Goal: Task Accomplishment & Management: Complete application form

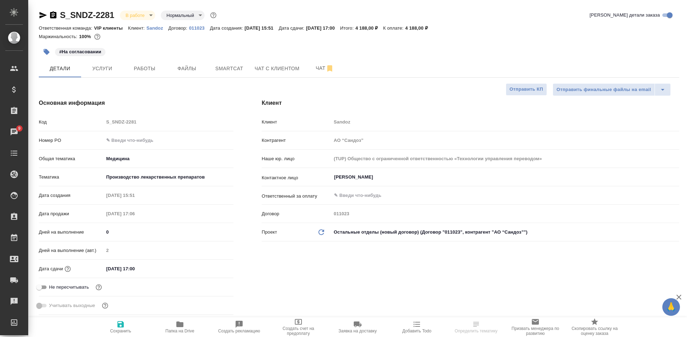
select select "RU"
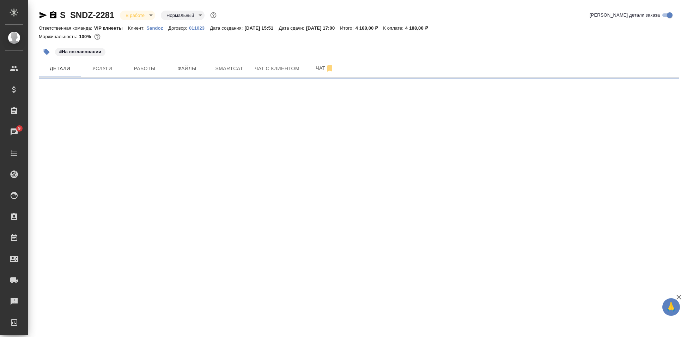
select select "RU"
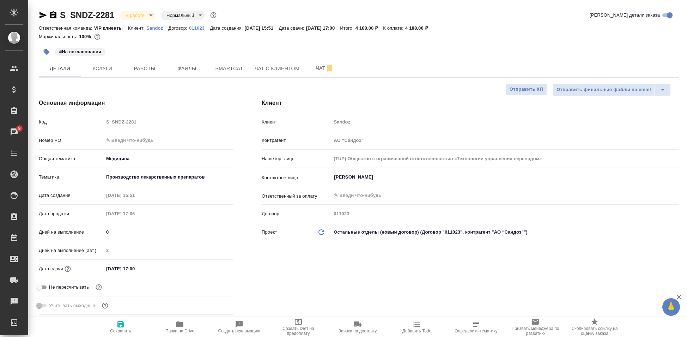
type textarea "x"
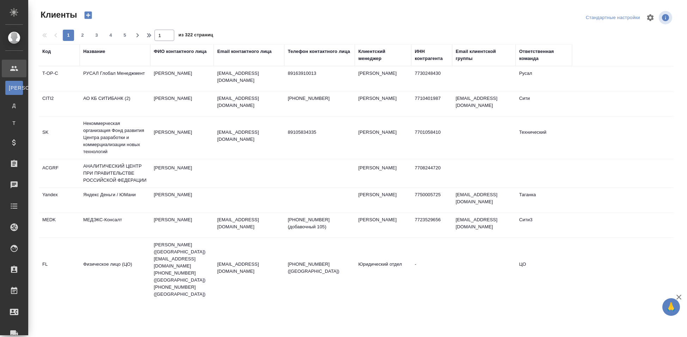
select select "RU"
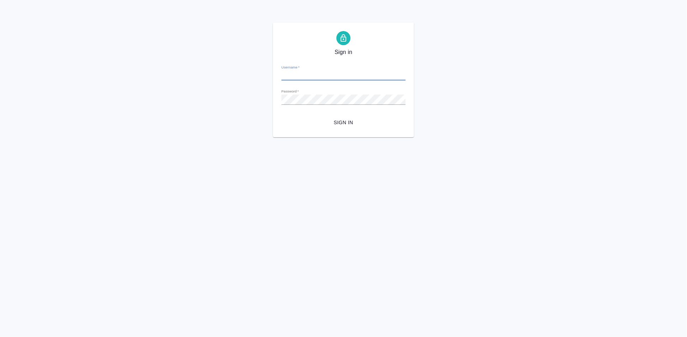
type input "[EMAIL_ADDRESS][DOMAIN_NAME]"
click at [340, 120] on span "Sign in" at bounding box center [343, 122] width 113 height 9
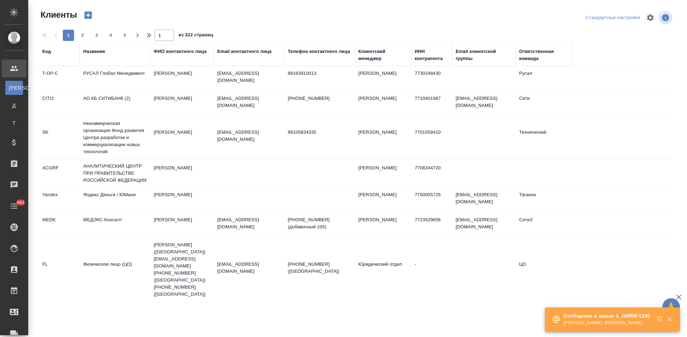
select select "RU"
click at [660, 319] on icon "button" at bounding box center [660, 320] width 8 height 8
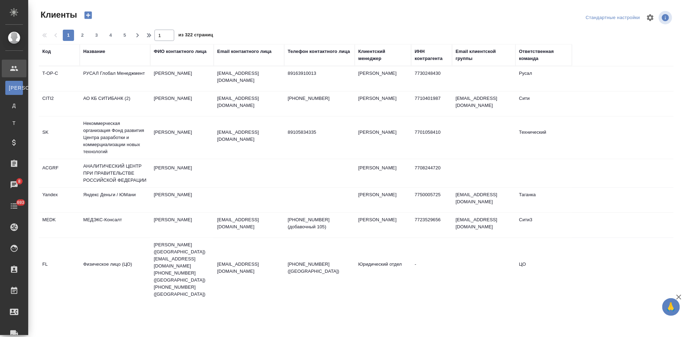
click at [42, 50] on div "Код" at bounding box center [46, 51] width 8 height 7
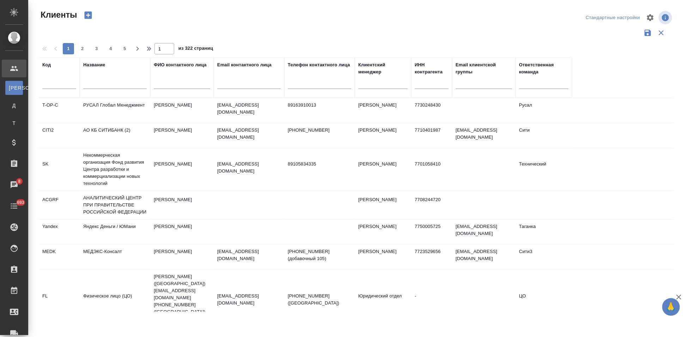
click at [51, 80] on input "text" at bounding box center [59, 84] width 34 height 9
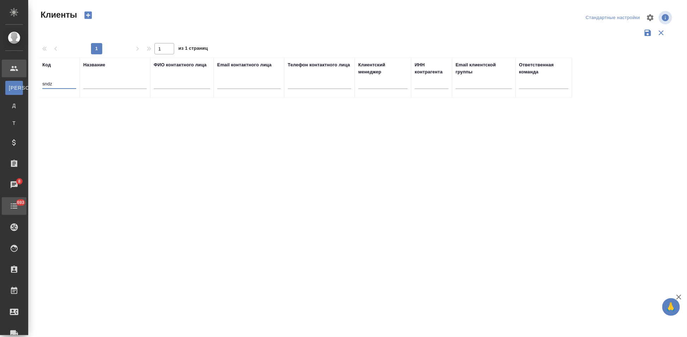
type input "sndz"
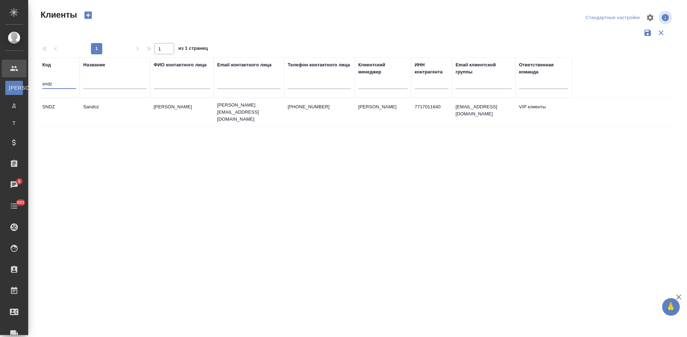
click at [230, 118] on td "irina.kovalets@sandoz.com" at bounding box center [249, 112] width 71 height 28
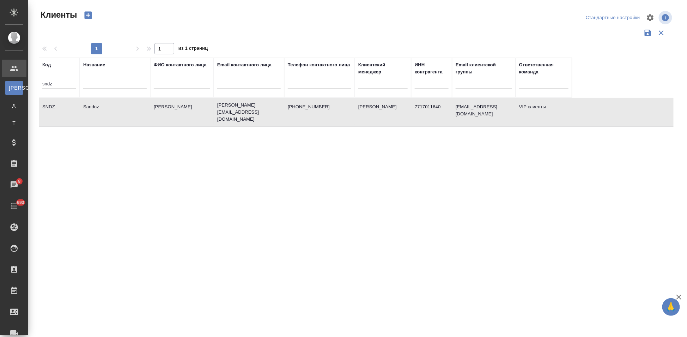
click at [230, 118] on td "irina.kovalets@sandoz.com" at bounding box center [249, 112] width 71 height 28
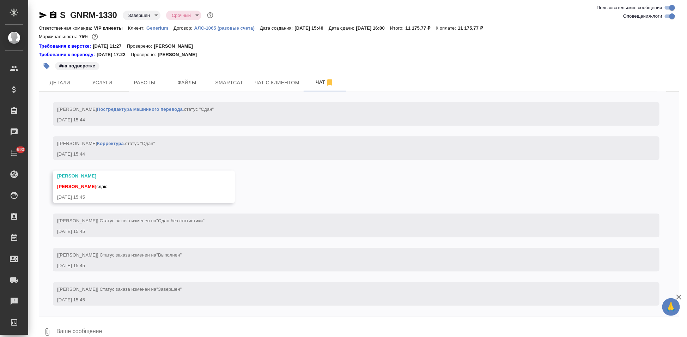
click at [154, 325] on textarea at bounding box center [368, 332] width 624 height 24
type textarea "спасибо"
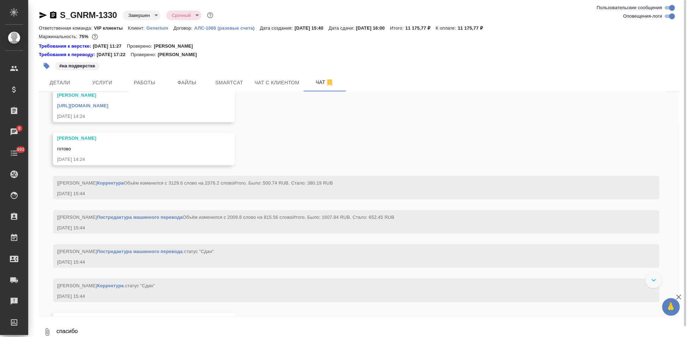
scroll to position [3195, 0]
click at [108, 109] on link "https://drive.awatera.com/apps/files/files/10087567?dir=/Shares/Generium/Orders…" at bounding box center [82, 105] width 51 height 5
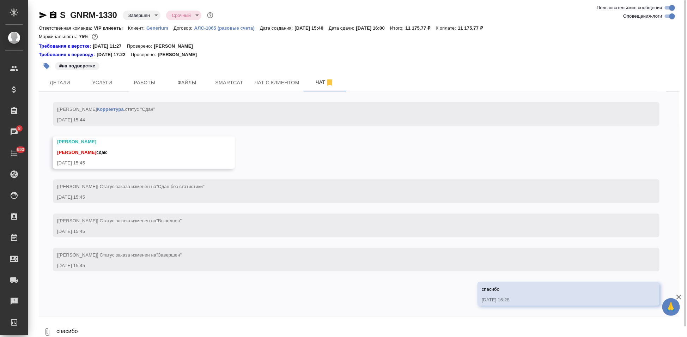
scroll to position [3470, 0]
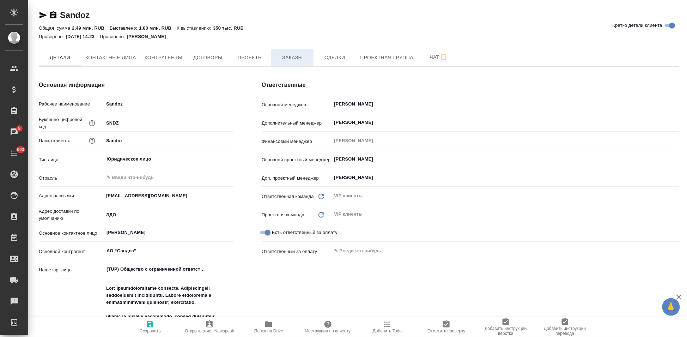
click at [292, 64] on button "Заказы" at bounding box center [292, 58] width 42 height 18
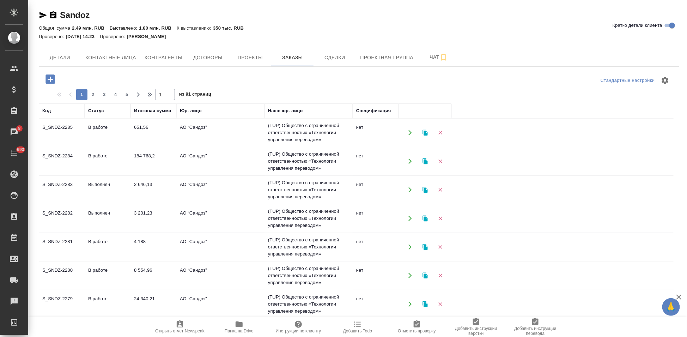
click at [96, 145] on td "В работе" at bounding box center [108, 132] width 46 height 25
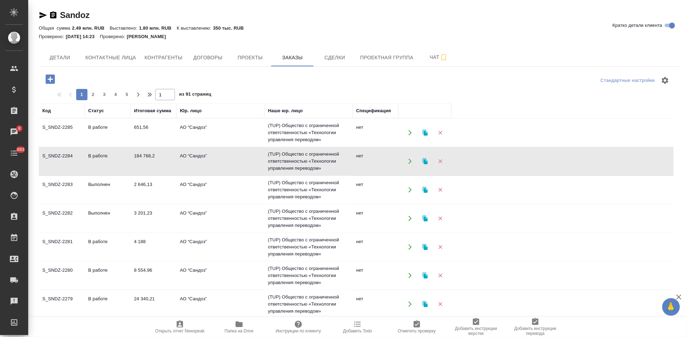
click at [96, 145] on td "В работе" at bounding box center [108, 132] width 46 height 25
click at [114, 145] on td "В работе" at bounding box center [108, 132] width 46 height 25
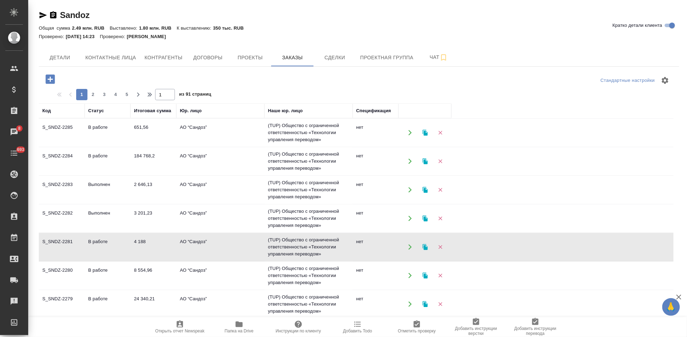
click at [114, 145] on td "В работе" at bounding box center [108, 132] width 46 height 25
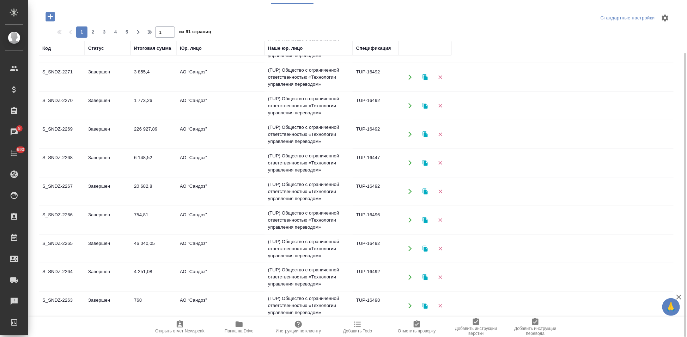
scroll to position [455, 0]
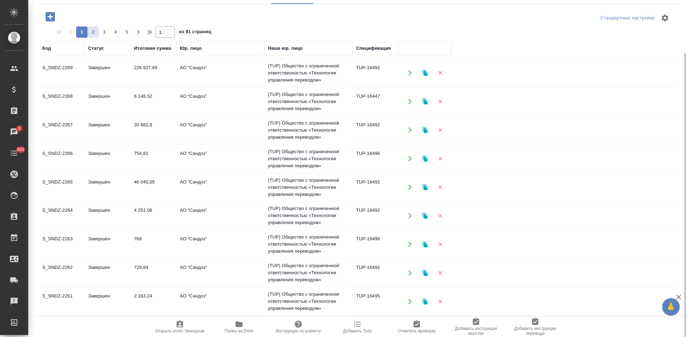
click at [96, 34] on span "2" at bounding box center [92, 32] width 11 height 7
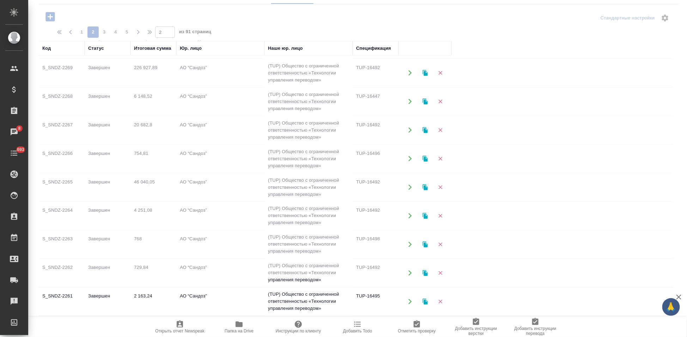
type input "2"
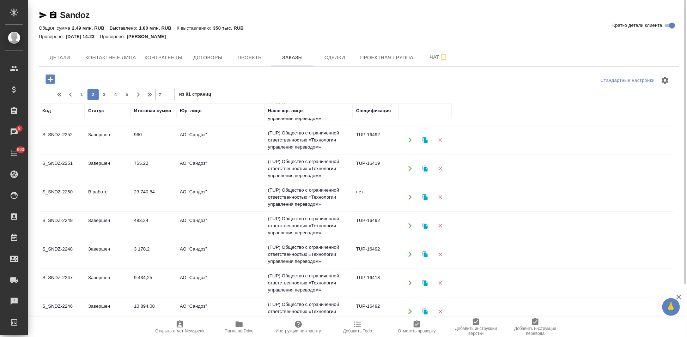
scroll to position [219, 0]
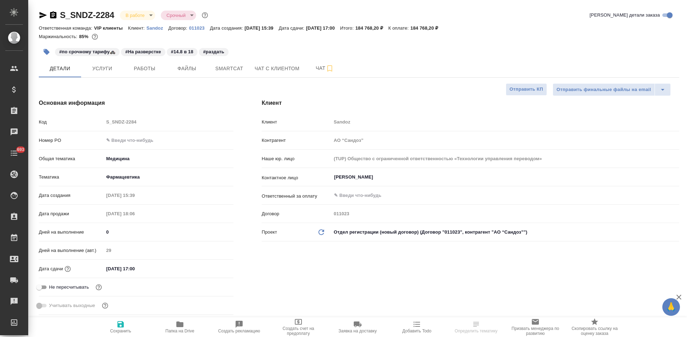
select select "RU"
drag, startPoint x: 0, startPoint y: 0, endPoint x: 426, endPoint y: 29, distance: 427.1
click at [426, 29] on div "Ответственная команда: VIP клиенты Клиент: Sandoz Договор: 011023 Дата создания…" at bounding box center [359, 28] width 641 height 8
select select "RU"
type textarea "x"
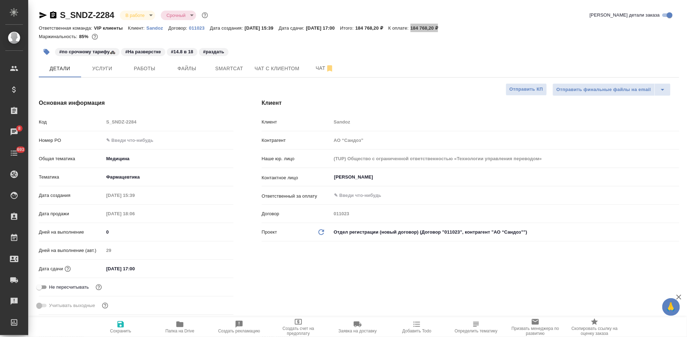
type textarea "x"
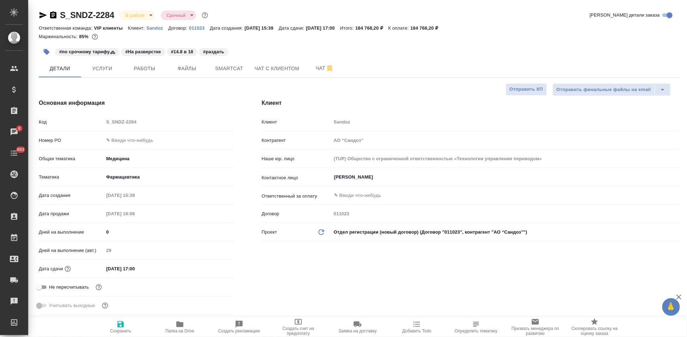
click at [90, 123] on div "Код S_SNDZ-2284" at bounding box center [136, 122] width 195 height 12
type textarea "x"
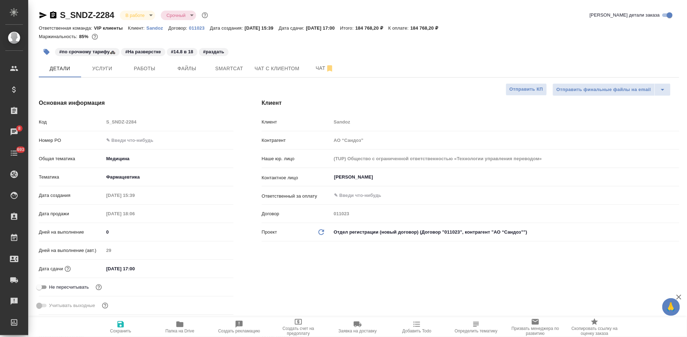
type textarea "x"
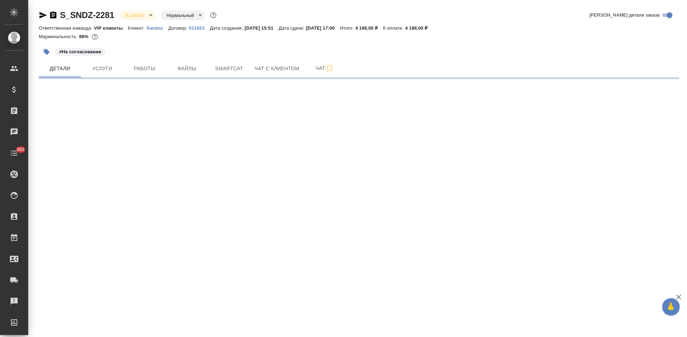
select select "RU"
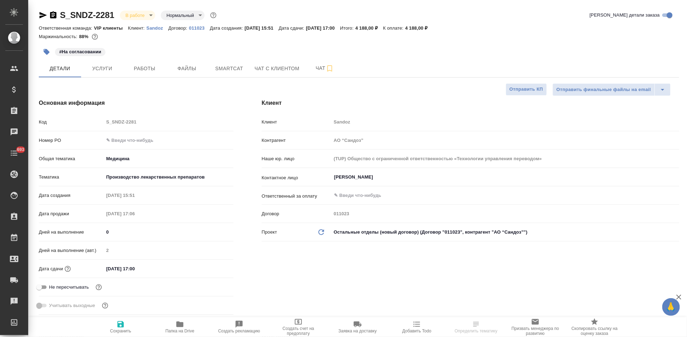
type textarea "x"
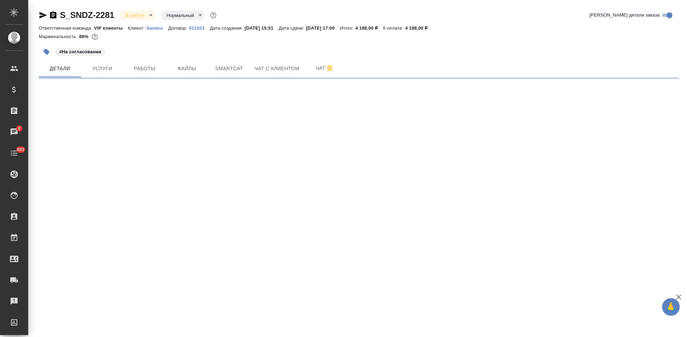
select select "RU"
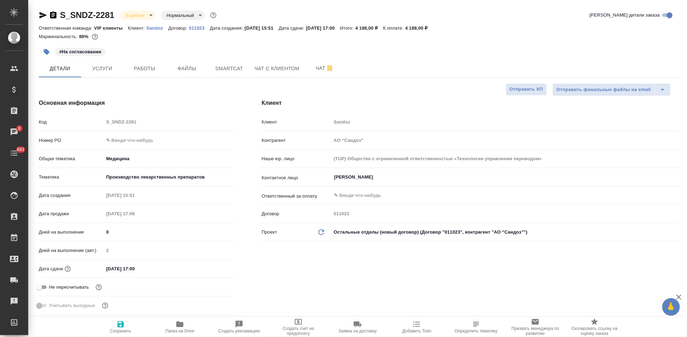
type textarea "x"
click at [171, 326] on span "Папка на Drive" at bounding box center [179, 326] width 51 height 13
type textarea "x"
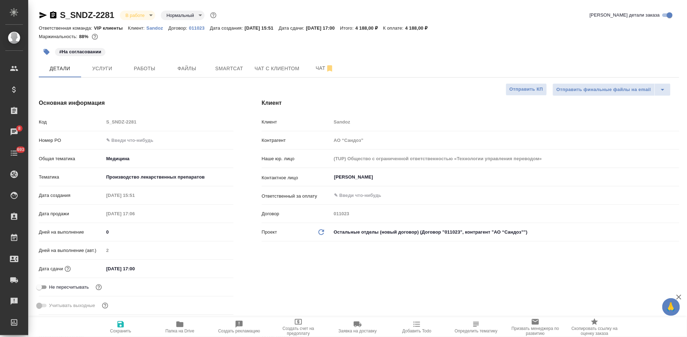
type textarea "x"
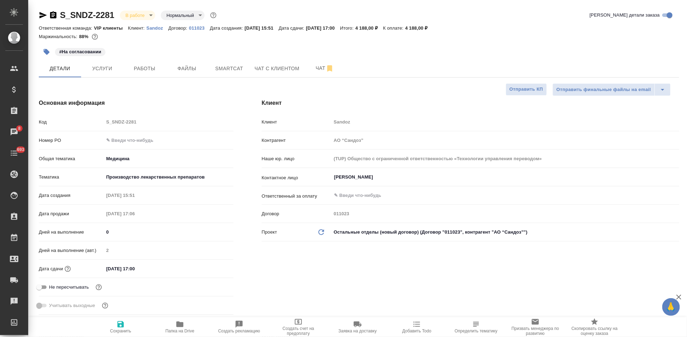
click at [29, 119] on div "Основная информация Код S_SNDZ-2281 Номер PO Общая тематика Медицина med Темати…" at bounding box center [136, 208] width 223 height 247
click at [360, 330] on span "Заявка на доставку" at bounding box center [358, 330] width 38 height 5
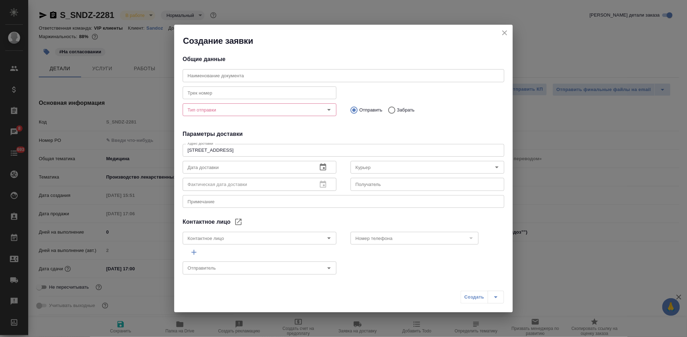
type input "[PERSON_NAME]"
click at [264, 81] on input "text" at bounding box center [344, 75] width 322 height 13
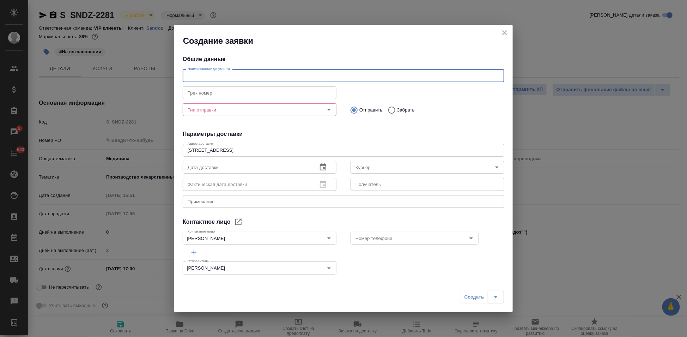
paste input "S_SNDZ-2281"
type input "S_SNDZ-2281"
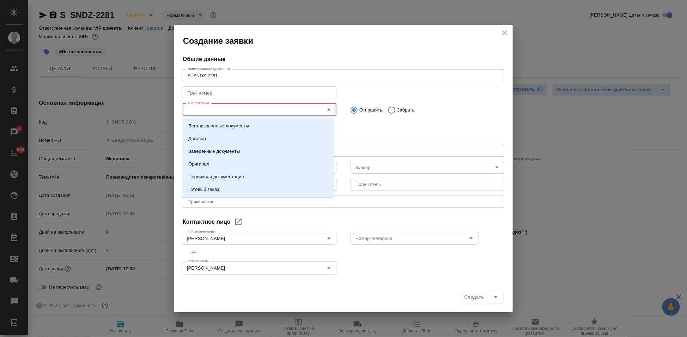
click at [231, 113] on input "Тип отправки" at bounding box center [248, 109] width 126 height 8
click at [218, 152] on p "Заверенные документы" at bounding box center [213, 151] width 51 height 7
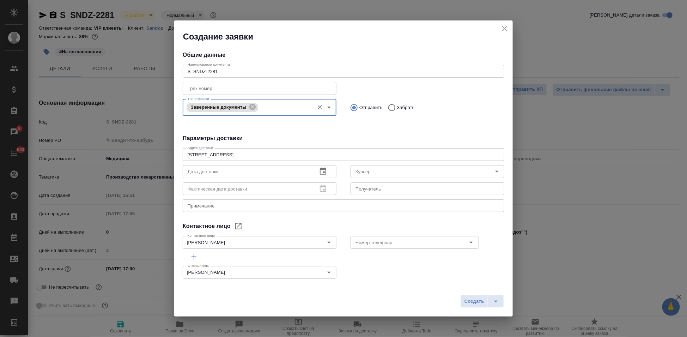
click at [228, 209] on div "x Примечание" at bounding box center [344, 205] width 322 height 13
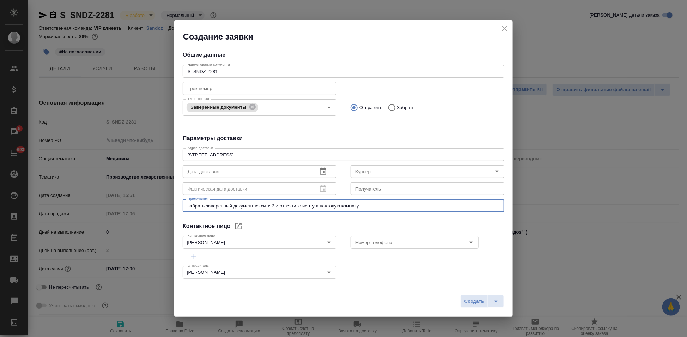
type textarea "забрать заверенный документ из сити 3 и отвезти клиенту в почтовую комнату"
click at [321, 169] on icon "button" at bounding box center [323, 171] width 6 height 7
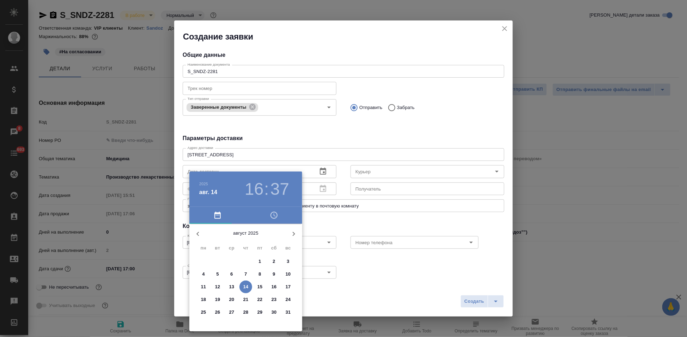
click at [261, 285] on p "15" at bounding box center [259, 286] width 5 height 7
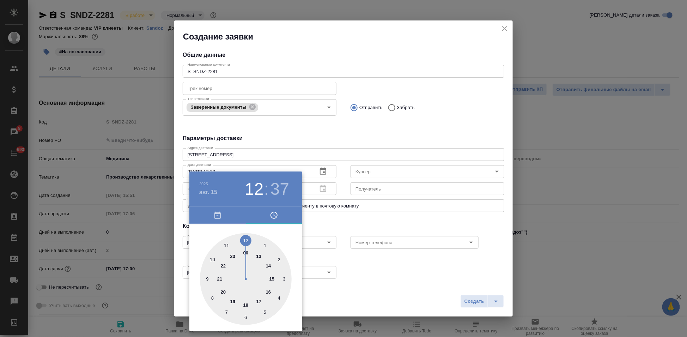
drag, startPoint x: 273, startPoint y: 285, endPoint x: 247, endPoint y: 237, distance: 54.8
click at [247, 237] on div at bounding box center [246, 279] width 92 height 92
type input "15.08.2025 12:00"
drag, startPoint x: 241, startPoint y: 247, endPoint x: 244, endPoint y: 235, distance: 12.9
click at [244, 235] on div at bounding box center [246, 279] width 92 height 92
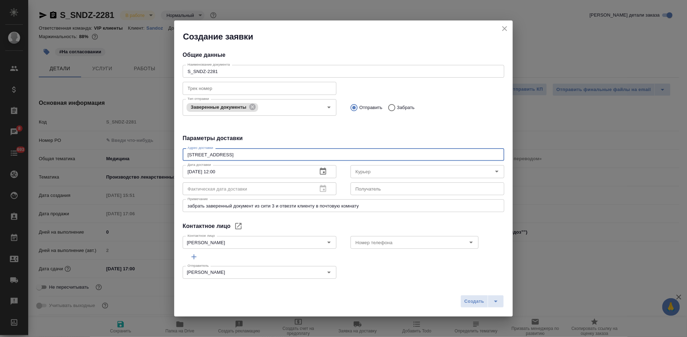
click at [292, 156] on textarea "Ленинградский проспект, 70" at bounding box center [344, 154] width 312 height 5
type textarea "Ленинградский проспект, 70 почтовая комната Сандоз"
click at [473, 299] on span "Создать" at bounding box center [475, 301] width 20 height 8
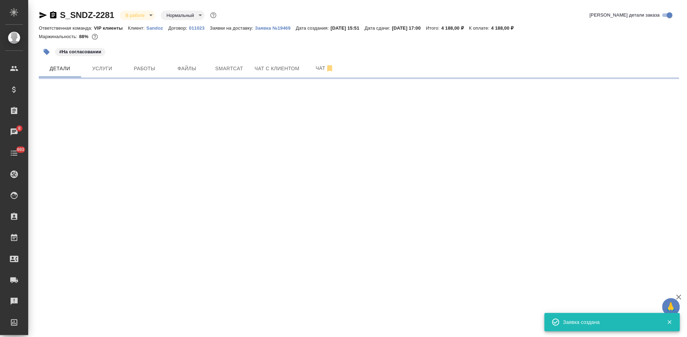
select select "RU"
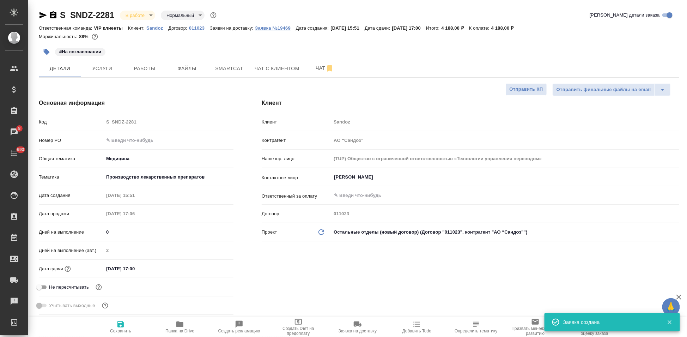
type textarea "x"
click at [271, 31] on button "Заявка №19469" at bounding box center [275, 28] width 41 height 7
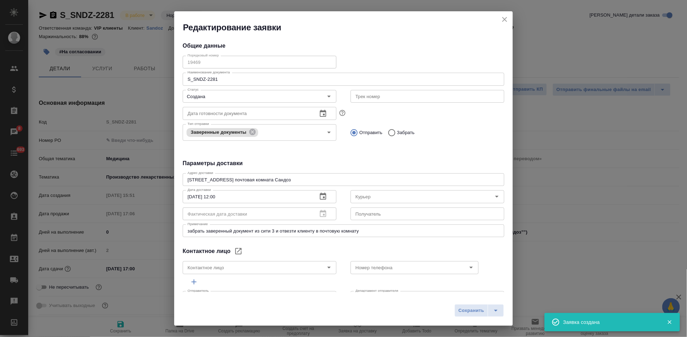
type input "[PERSON_NAME]"
click at [506, 19] on icon "close" at bounding box center [505, 19] width 8 height 8
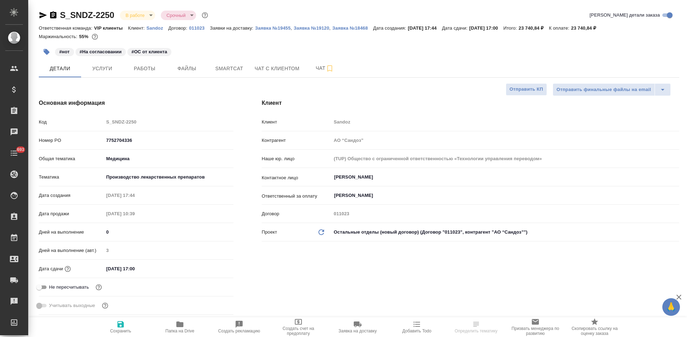
select select "RU"
click at [321, 71] on span "Чат" at bounding box center [325, 68] width 34 height 9
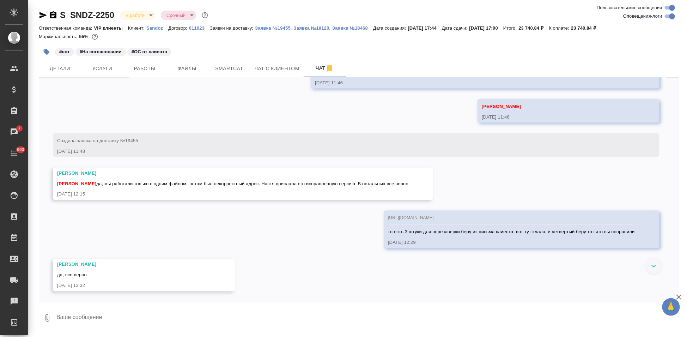
scroll to position [12860, 0]
click at [41, 18] on icon "button" at bounding box center [43, 15] width 8 height 8
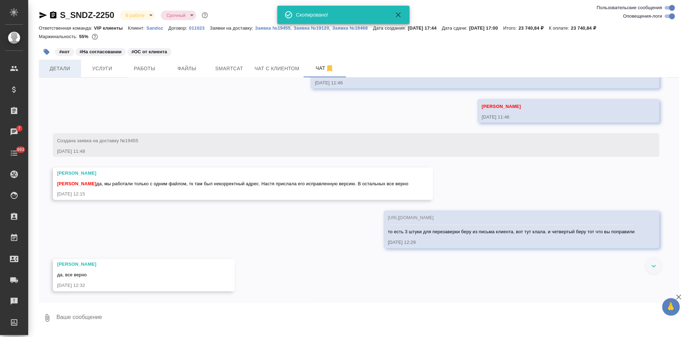
drag, startPoint x: 40, startPoint y: 16, endPoint x: 78, endPoint y: 60, distance: 57.8
click at [40, 16] on icon "button" at bounding box center [43, 15] width 8 height 8
